Goal: Use online tool/utility: Utilize a website feature to perform a specific function

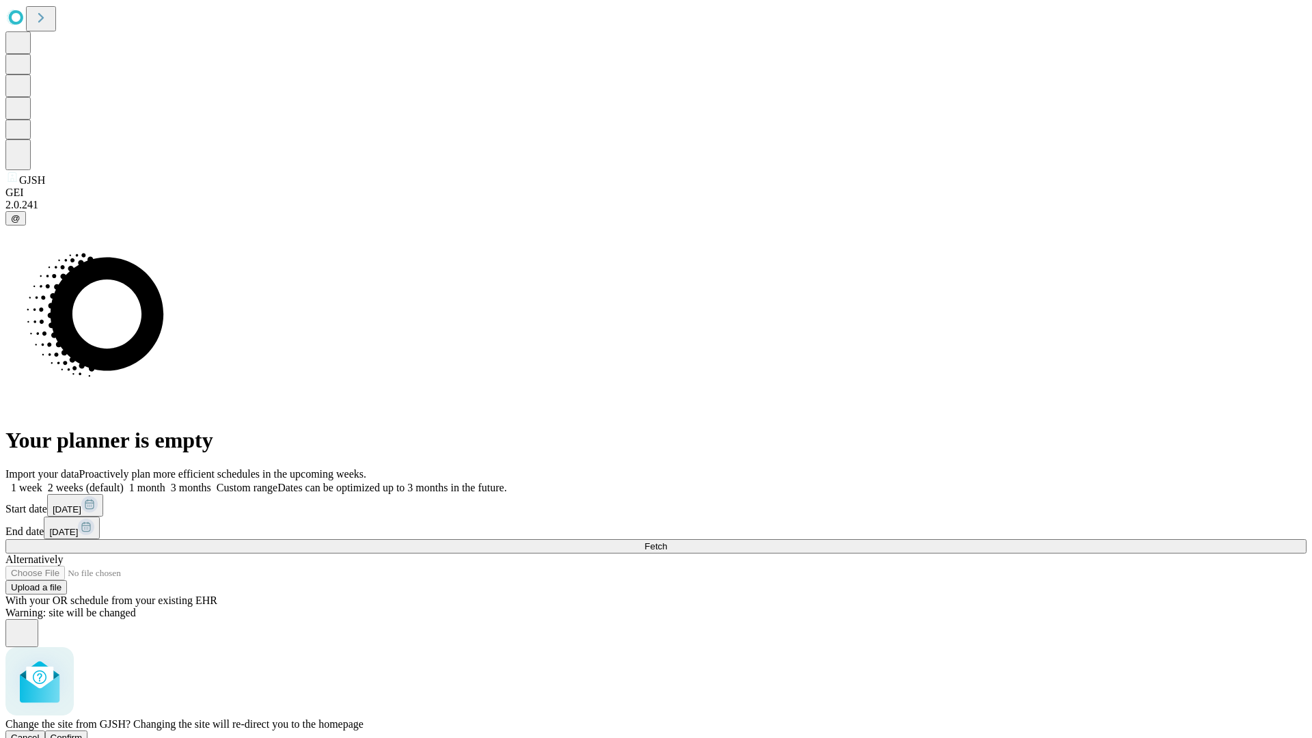
click at [83, 733] on span "Confirm" at bounding box center [67, 738] width 32 height 10
click at [165, 482] on label "1 month" at bounding box center [145, 488] width 42 height 12
click at [667, 541] on span "Fetch" at bounding box center [656, 546] width 23 height 10
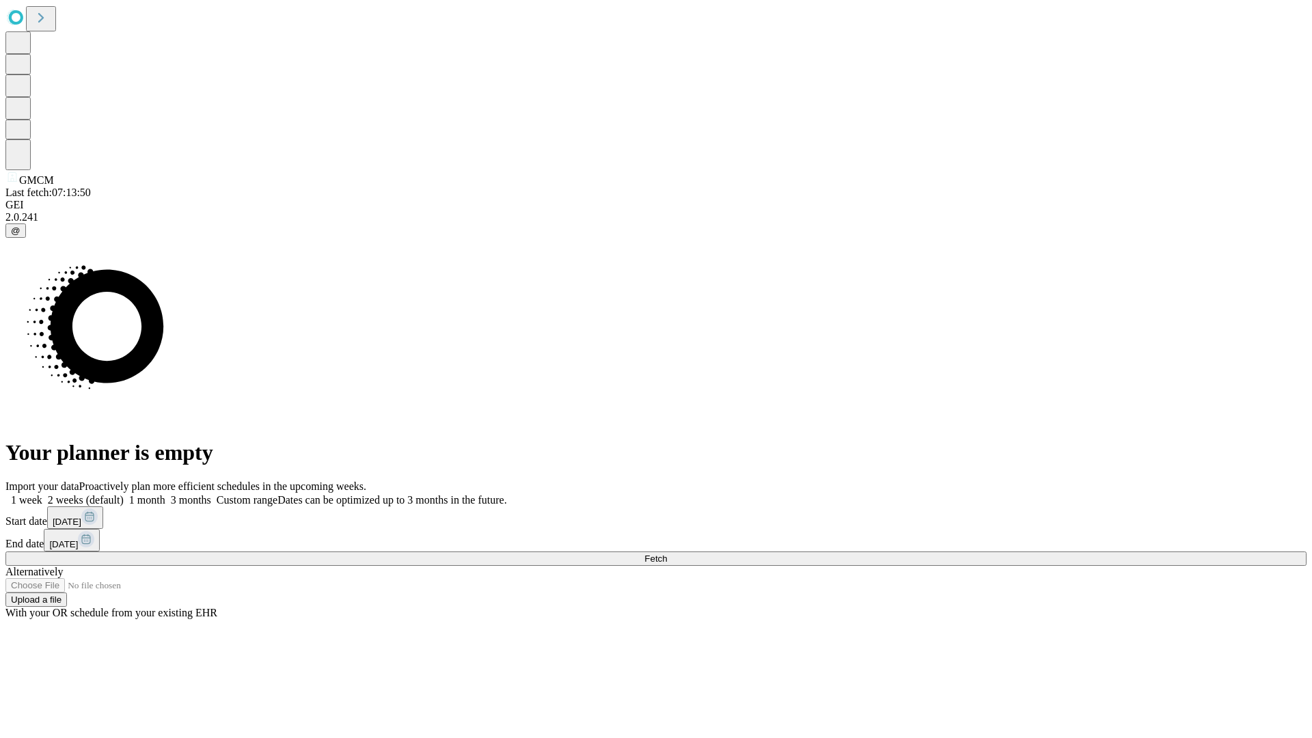
click at [165, 494] on label "1 month" at bounding box center [145, 500] width 42 height 12
click at [667, 554] on span "Fetch" at bounding box center [656, 559] width 23 height 10
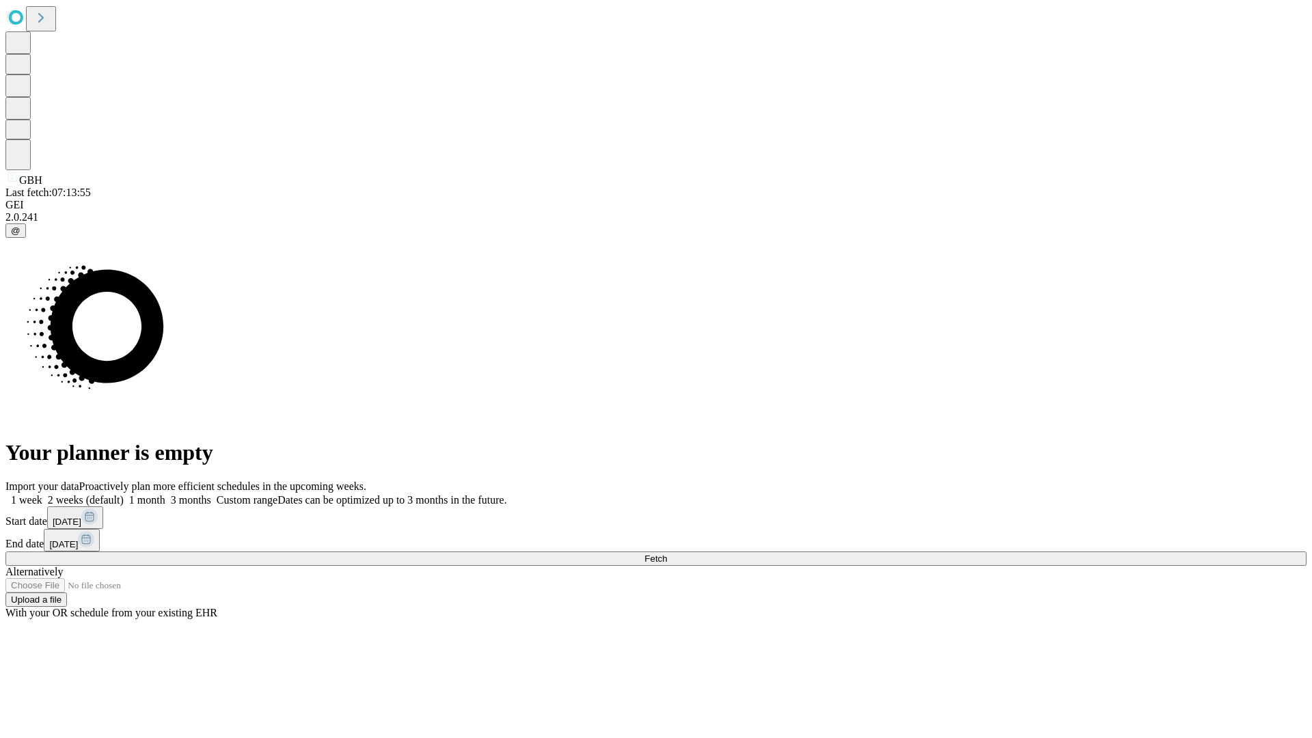
click at [165, 494] on label "1 month" at bounding box center [145, 500] width 42 height 12
click at [667, 554] on span "Fetch" at bounding box center [656, 559] width 23 height 10
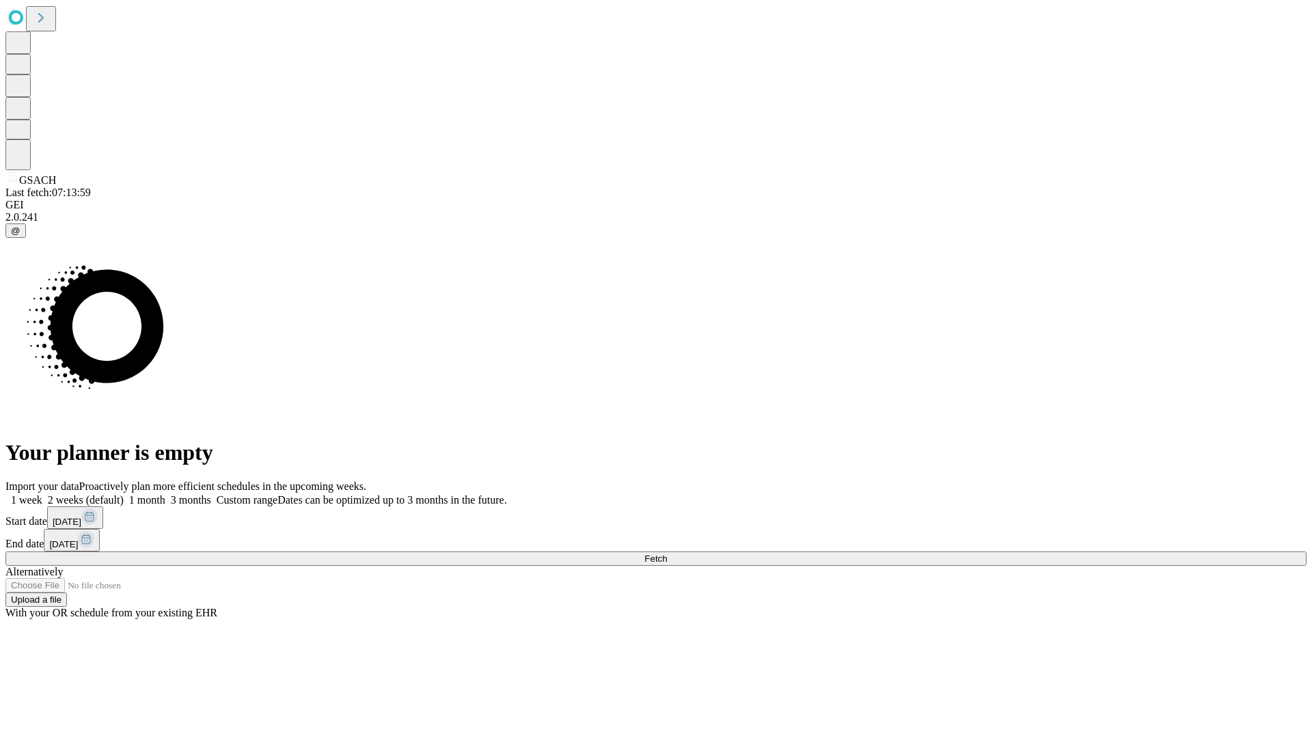
click at [165, 494] on label "1 month" at bounding box center [145, 500] width 42 height 12
click at [667, 554] on span "Fetch" at bounding box center [656, 559] width 23 height 10
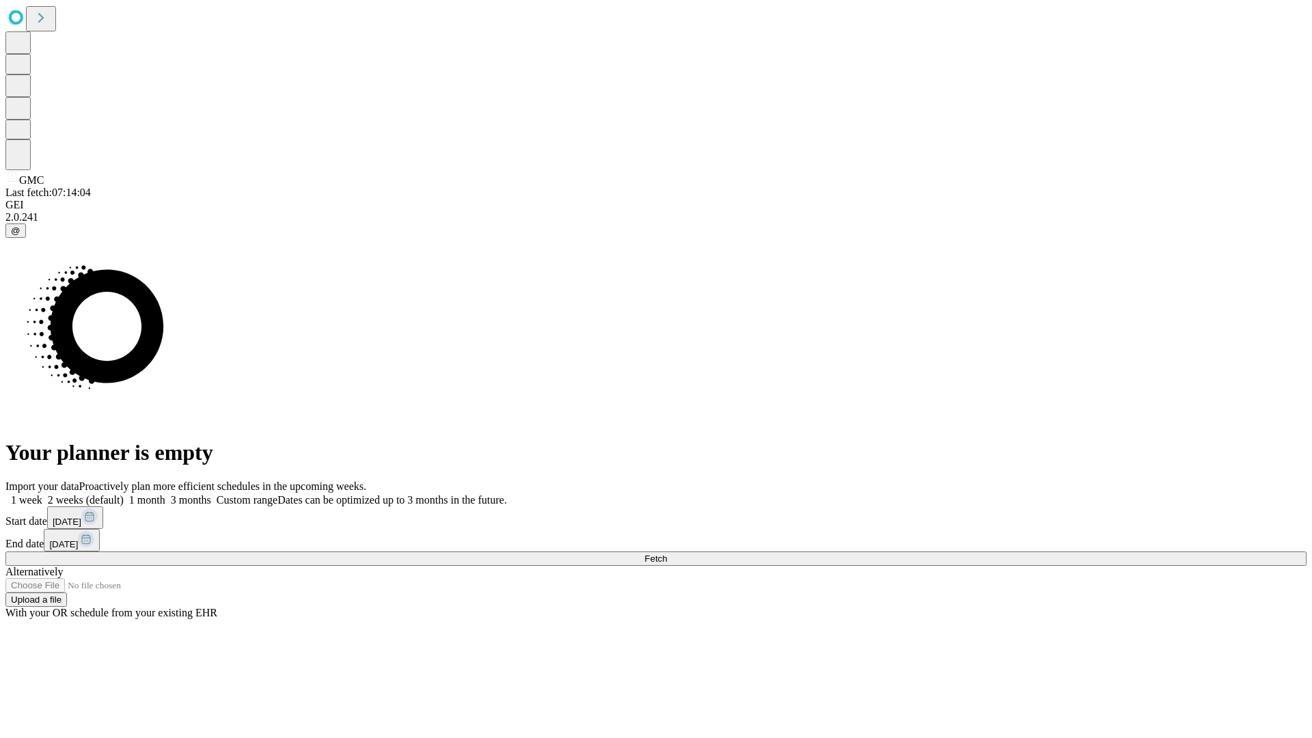
click at [165, 494] on label "1 month" at bounding box center [145, 500] width 42 height 12
click at [667, 554] on span "Fetch" at bounding box center [656, 559] width 23 height 10
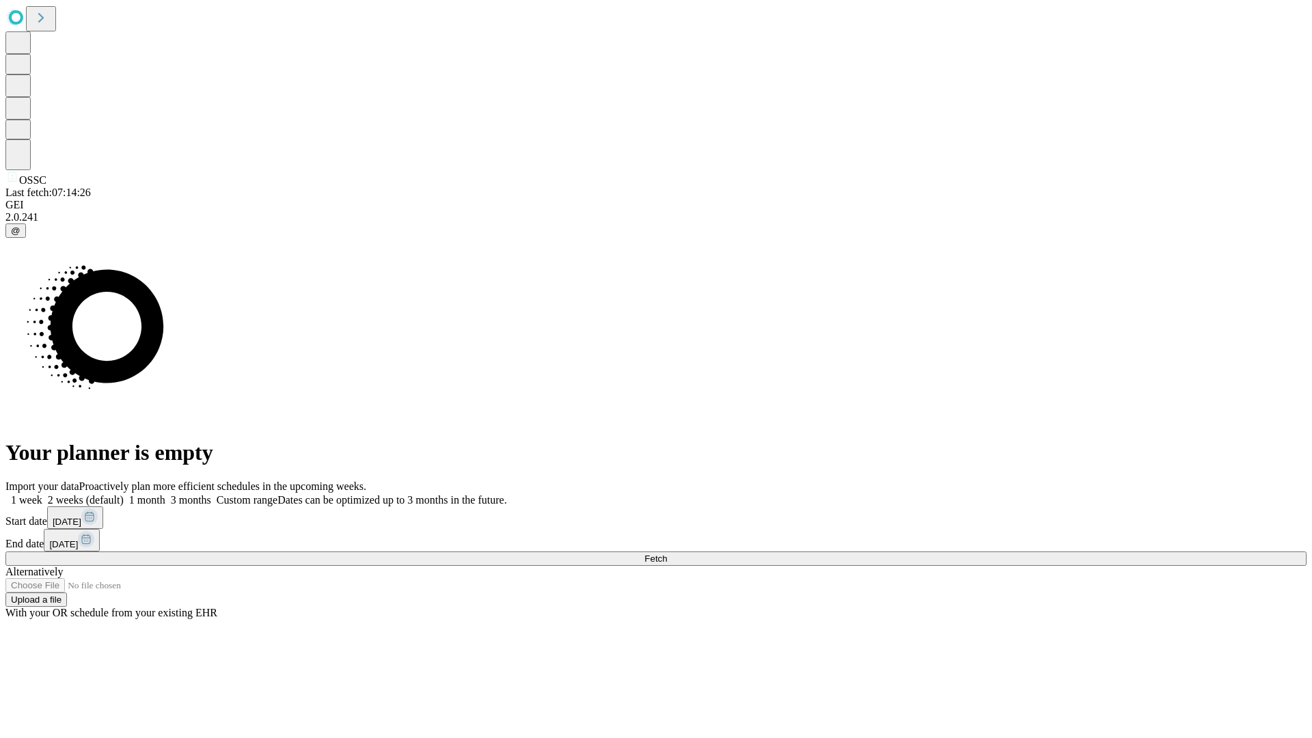
click at [165, 494] on label "1 month" at bounding box center [145, 500] width 42 height 12
click at [667, 554] on span "Fetch" at bounding box center [656, 559] width 23 height 10
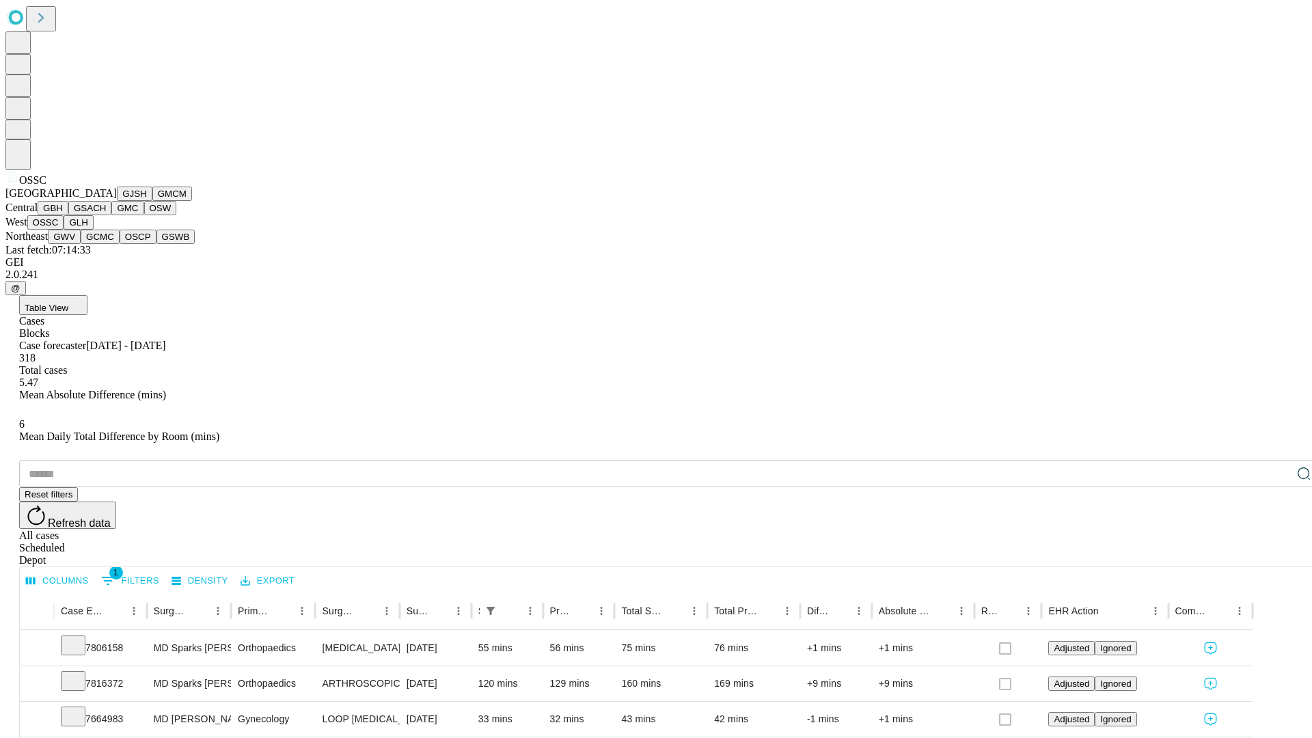
click at [93, 230] on button "GLH" at bounding box center [78, 222] width 29 height 14
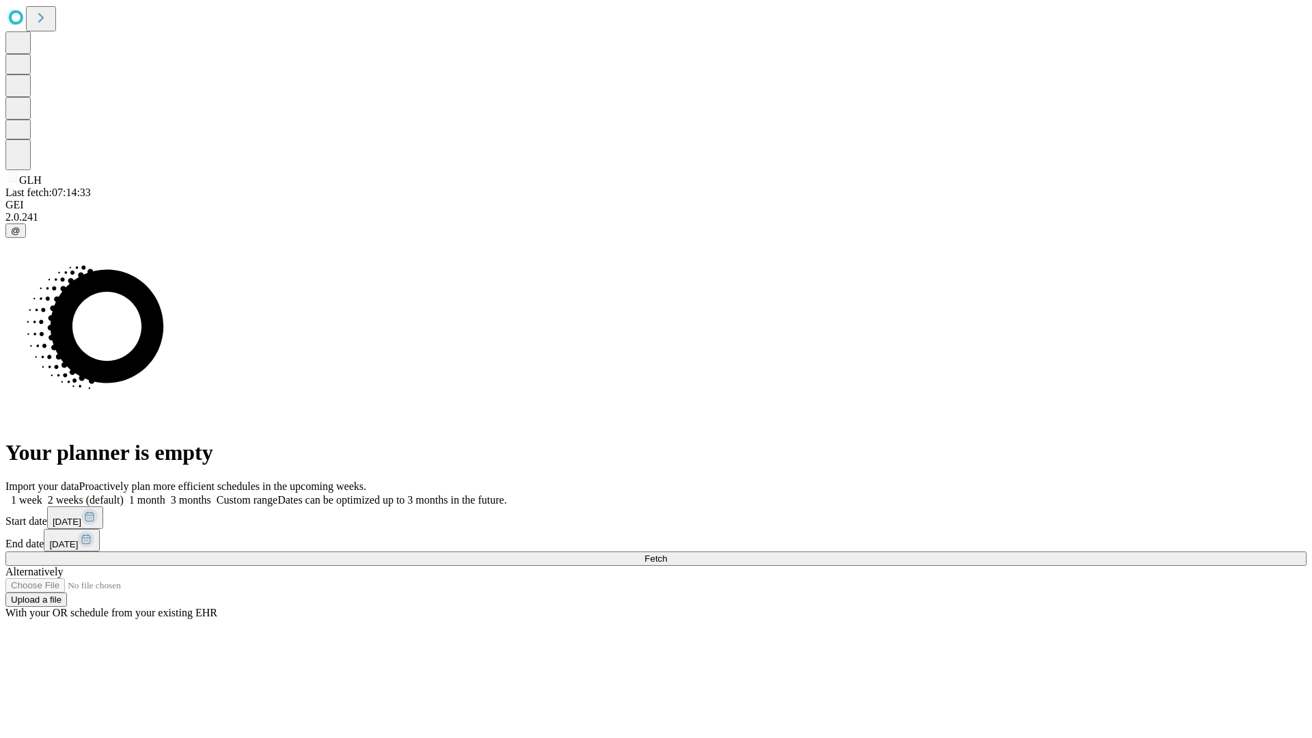
click at [667, 554] on span "Fetch" at bounding box center [656, 559] width 23 height 10
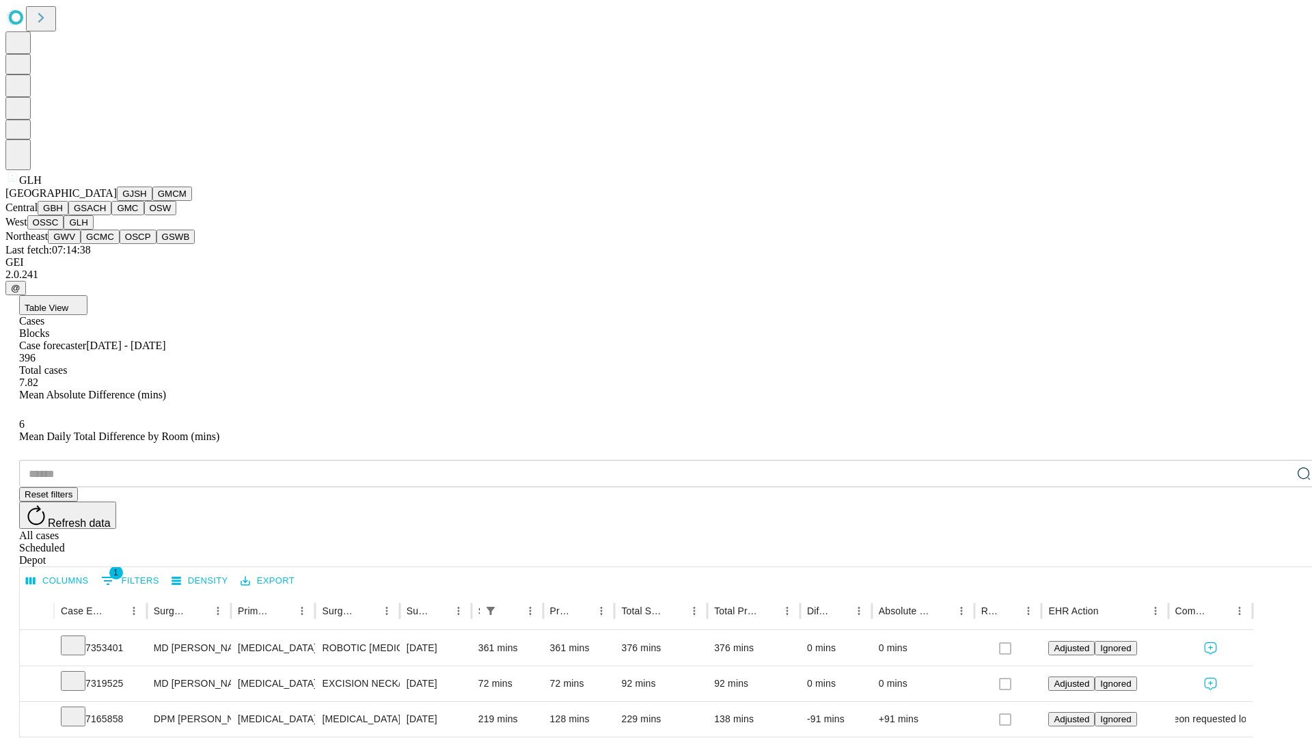
click at [81, 244] on button "GWV" at bounding box center [64, 237] width 33 height 14
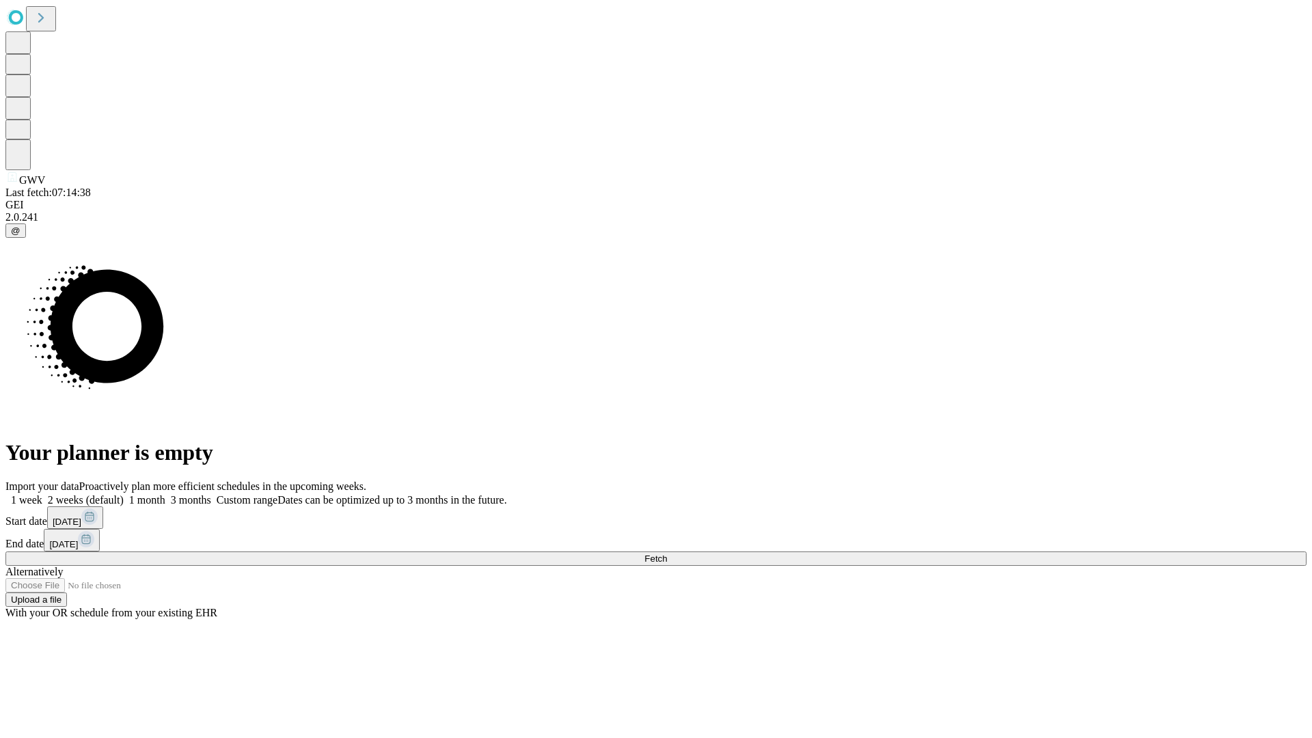
click at [165, 494] on label "1 month" at bounding box center [145, 500] width 42 height 12
click at [667, 554] on span "Fetch" at bounding box center [656, 559] width 23 height 10
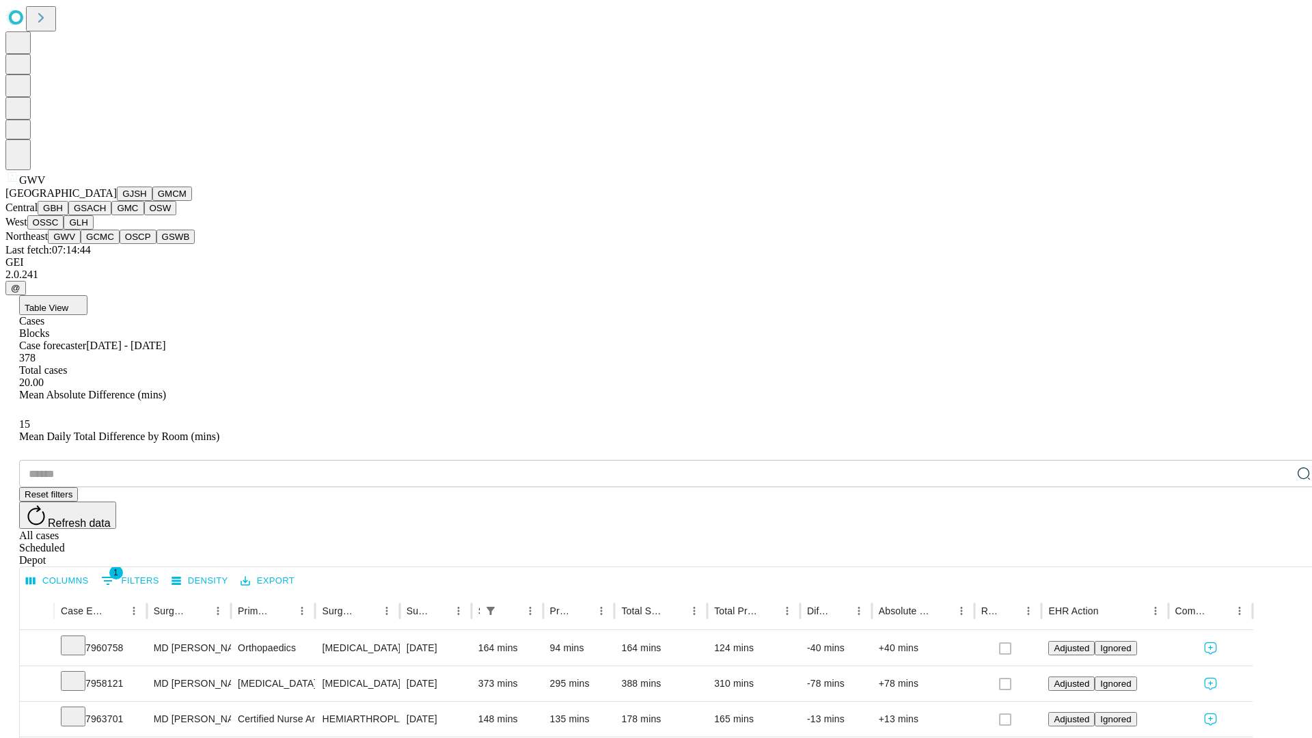
click at [106, 244] on button "GCMC" at bounding box center [100, 237] width 39 height 14
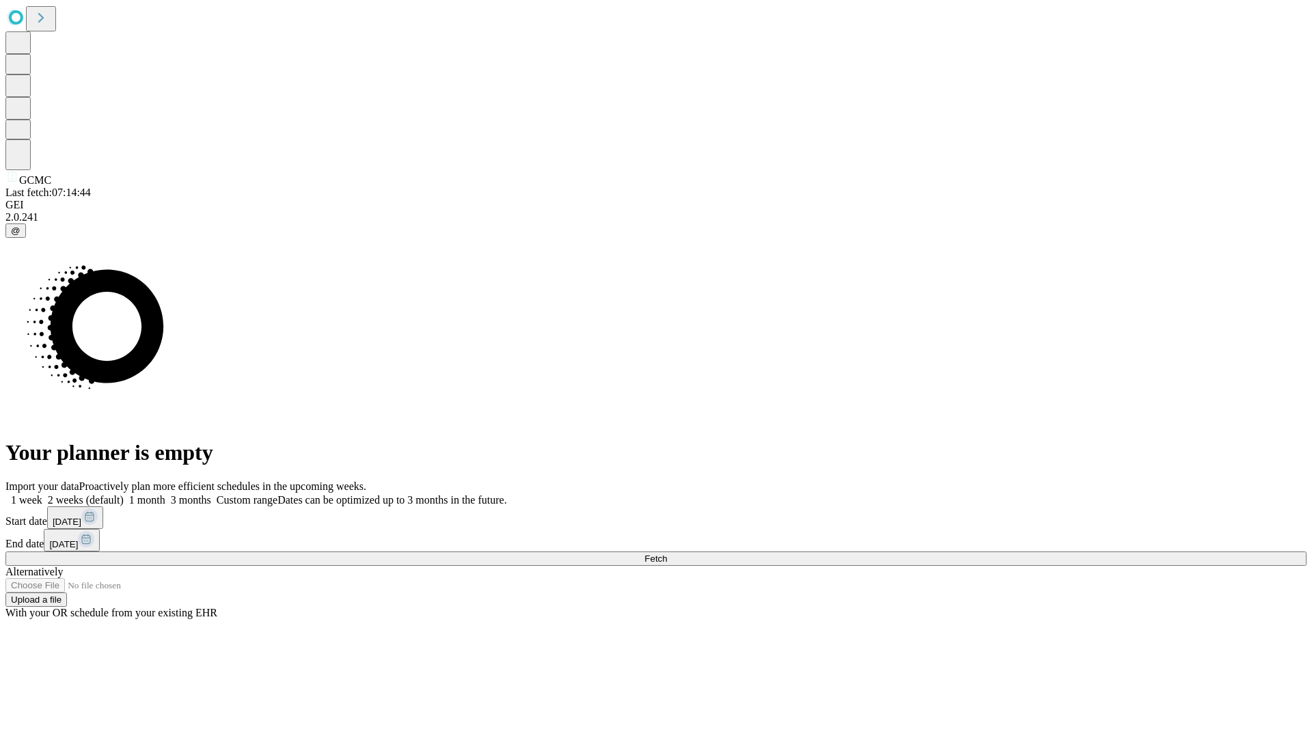
click at [667, 554] on span "Fetch" at bounding box center [656, 559] width 23 height 10
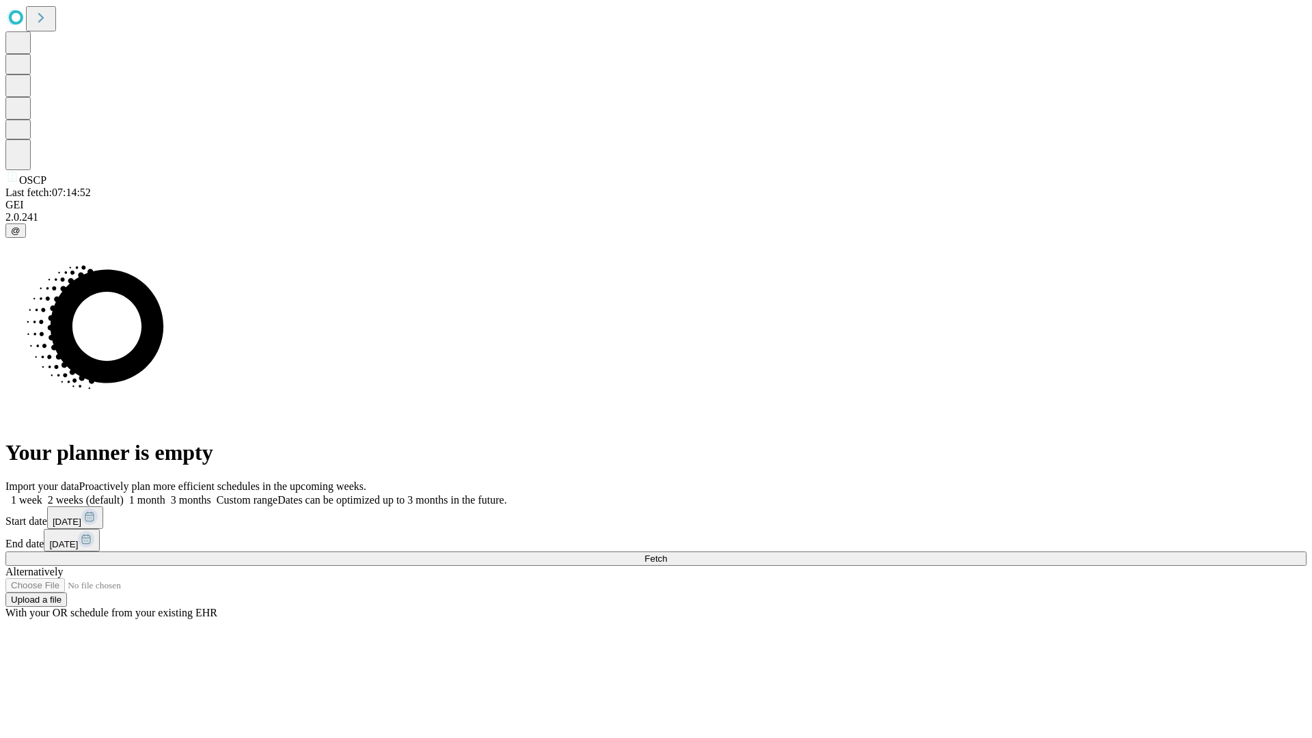
click at [165, 494] on label "1 month" at bounding box center [145, 500] width 42 height 12
click at [667, 554] on span "Fetch" at bounding box center [656, 559] width 23 height 10
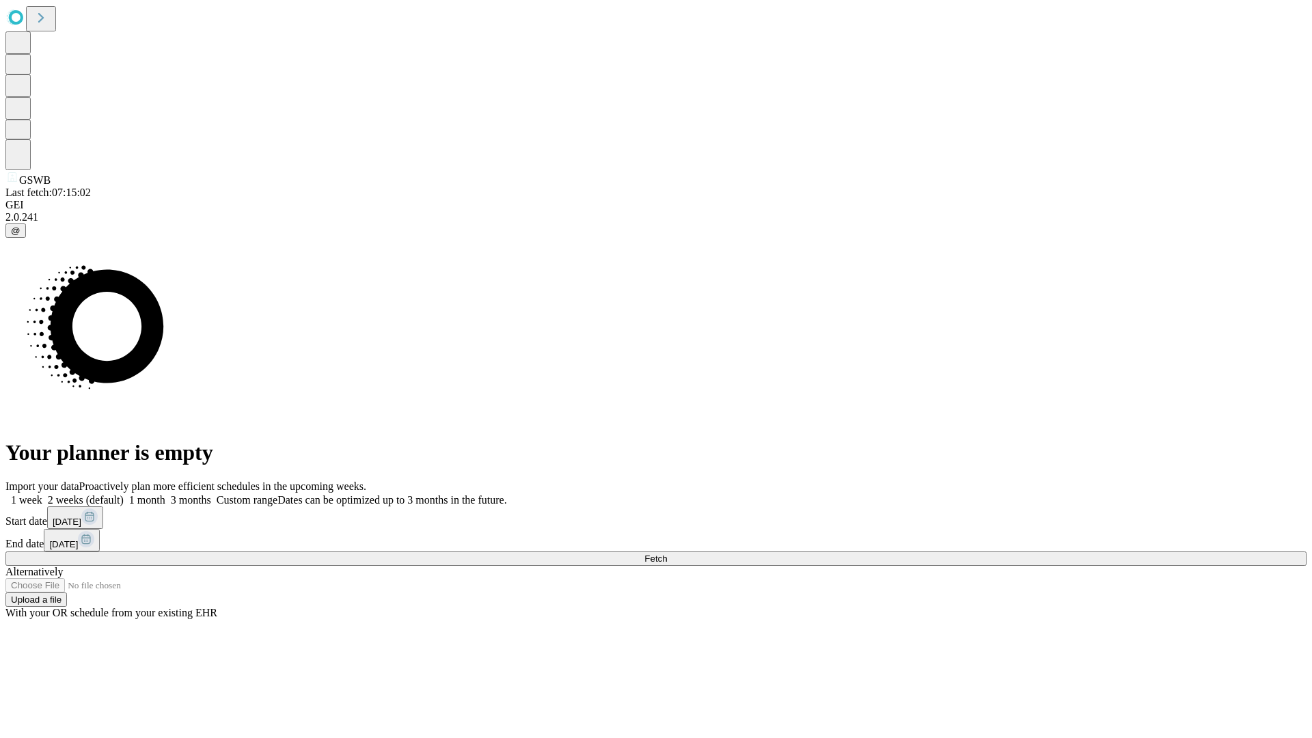
click at [165, 494] on label "1 month" at bounding box center [145, 500] width 42 height 12
click at [667, 554] on span "Fetch" at bounding box center [656, 559] width 23 height 10
